Goal: Transaction & Acquisition: Purchase product/service

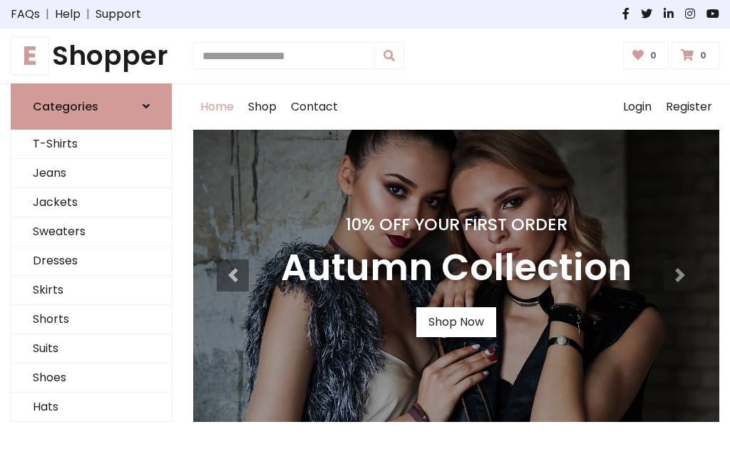
click at [365, 234] on h4 "10% Off Your First Order" at bounding box center [456, 224] width 351 height 20
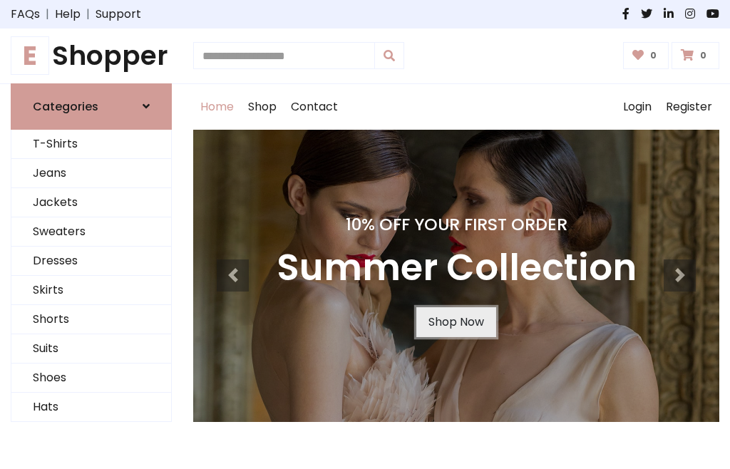
click at [455, 321] on link "Shop Now" at bounding box center [456, 322] width 80 height 30
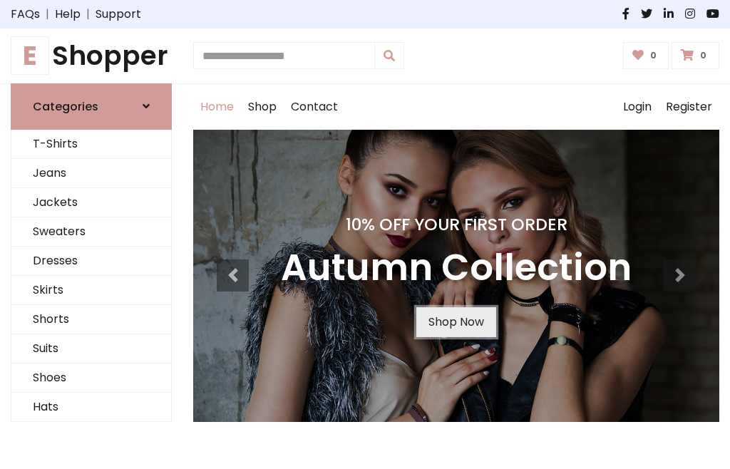
click at [455, 321] on link "Shop Now" at bounding box center [456, 322] width 80 height 30
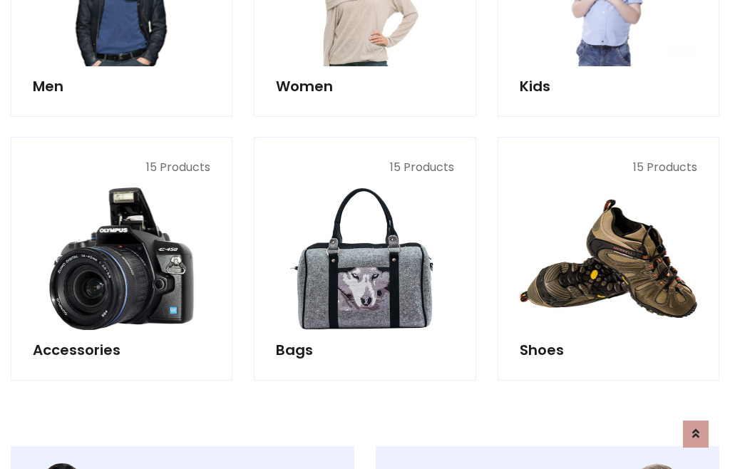
scroll to position [1421, 0]
